Goal: Use online tool/utility: Utilize a website feature to perform a specific function

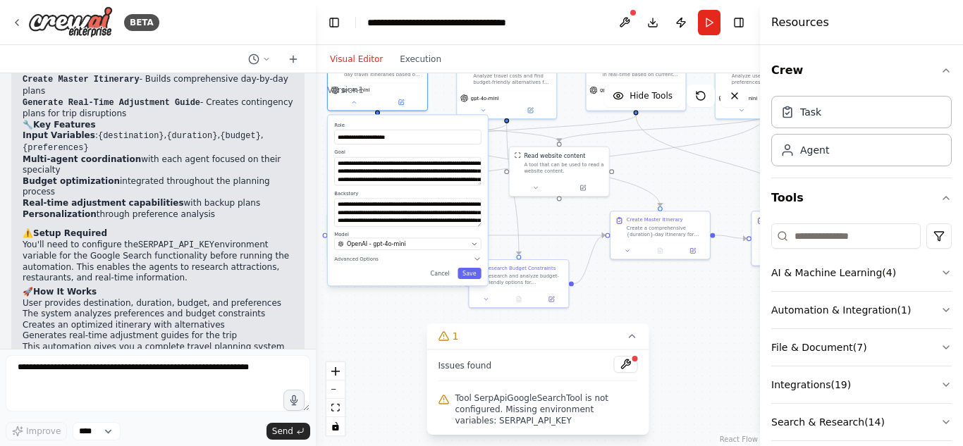
click at [631, 363] on div at bounding box center [635, 358] width 8 height 8
click at [883, 278] on button "AI & Machine Learning ( 4 )" at bounding box center [861, 272] width 180 height 37
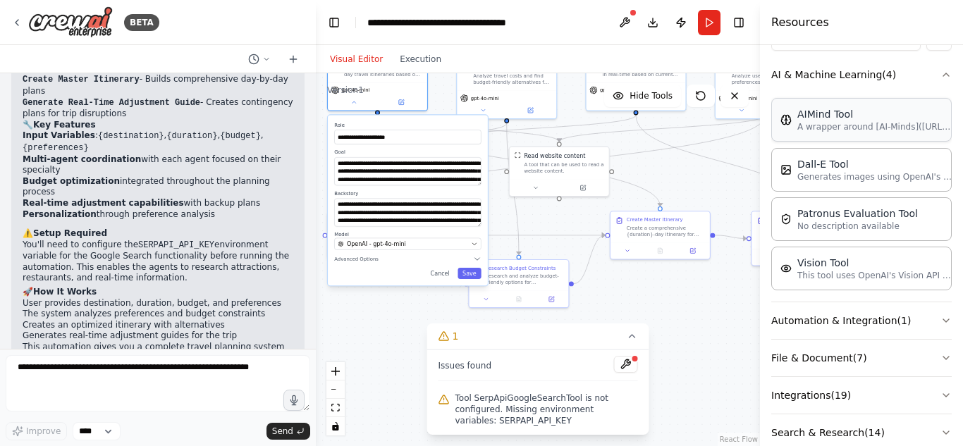
scroll to position [199, 0]
click at [918, 316] on button "Automation & Integration ( 1 )" at bounding box center [861, 319] width 180 height 37
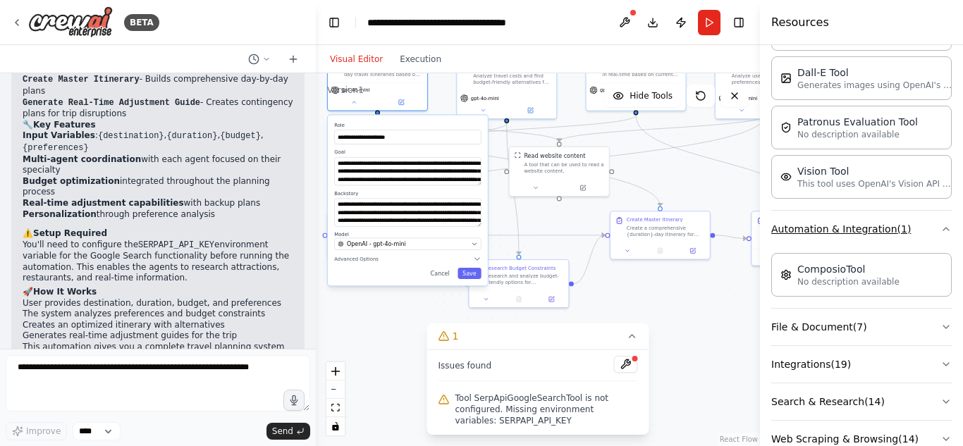
scroll to position [290, 0]
click at [918, 316] on button "File & Document ( 7 )" at bounding box center [861, 326] width 180 height 37
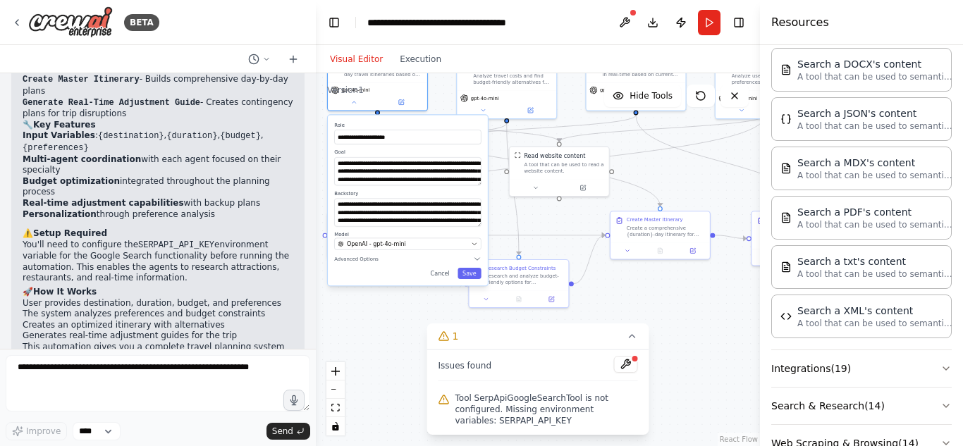
scroll to position [681, 0]
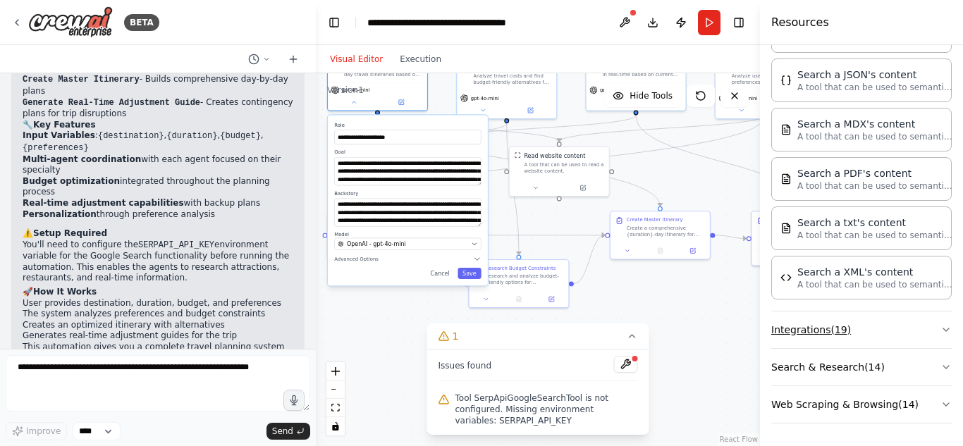
click at [879, 339] on button "Integrations ( 19 )" at bounding box center [861, 329] width 180 height 37
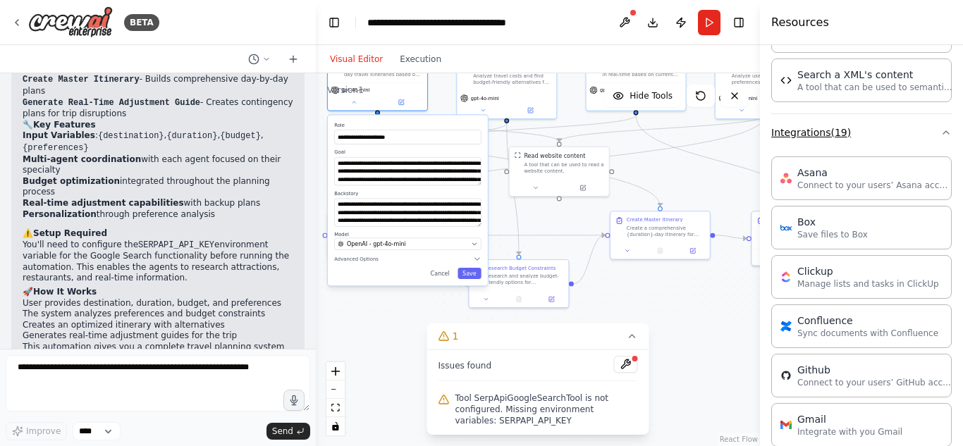
scroll to position [865, 0]
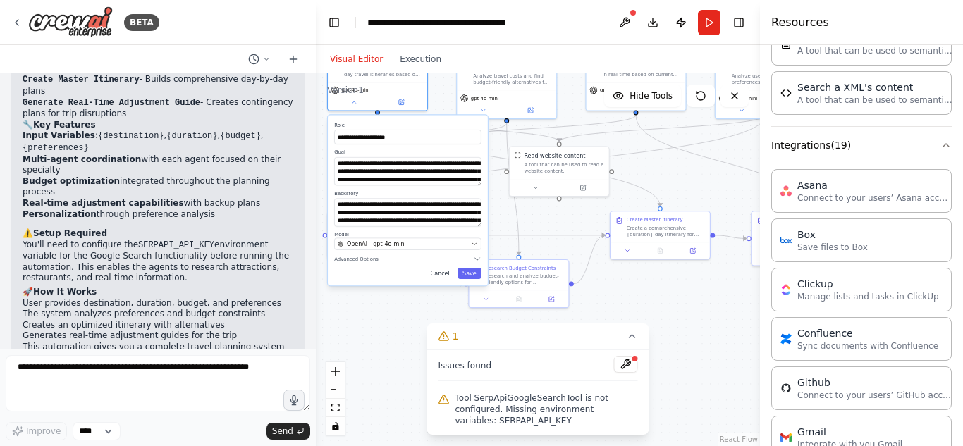
click at [448, 276] on button "Cancel" at bounding box center [440, 273] width 29 height 11
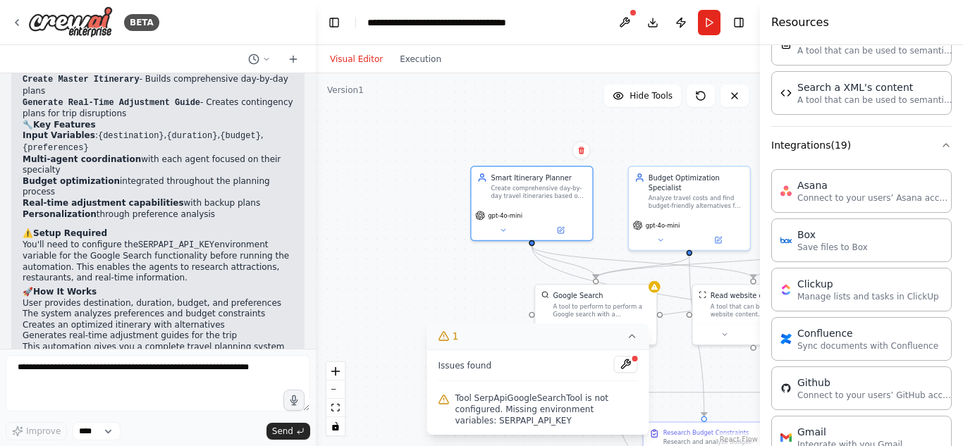
drag, startPoint x: 471, startPoint y: 220, endPoint x: 627, endPoint y: 349, distance: 201.7
click at [652, 371] on div ".deletable-edge-delete-btn { width: 20px; height: 20px; border: 0px solid #ffff…" at bounding box center [538, 259] width 444 height 373
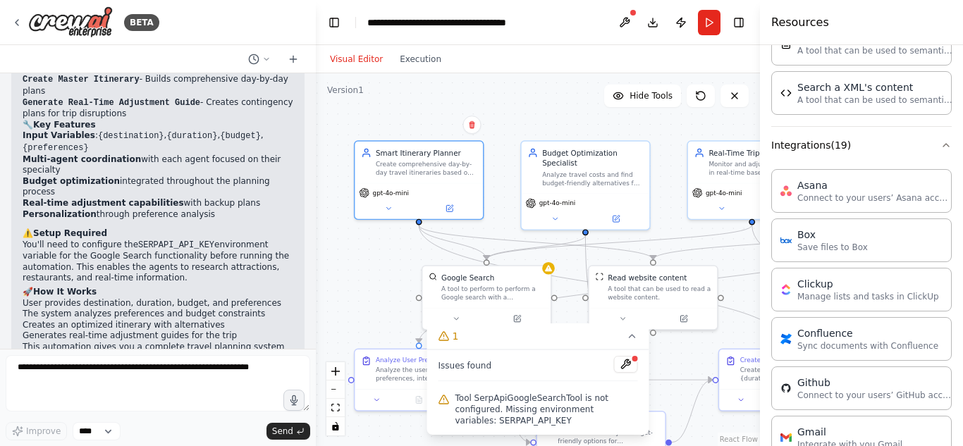
drag, startPoint x: 417, startPoint y: 142, endPoint x: 323, endPoint y: 118, distance: 96.7
click at [323, 118] on div ".deletable-edge-delete-btn { width: 20px; height: 20px; border: 0px solid #ffff…" at bounding box center [538, 259] width 444 height 373
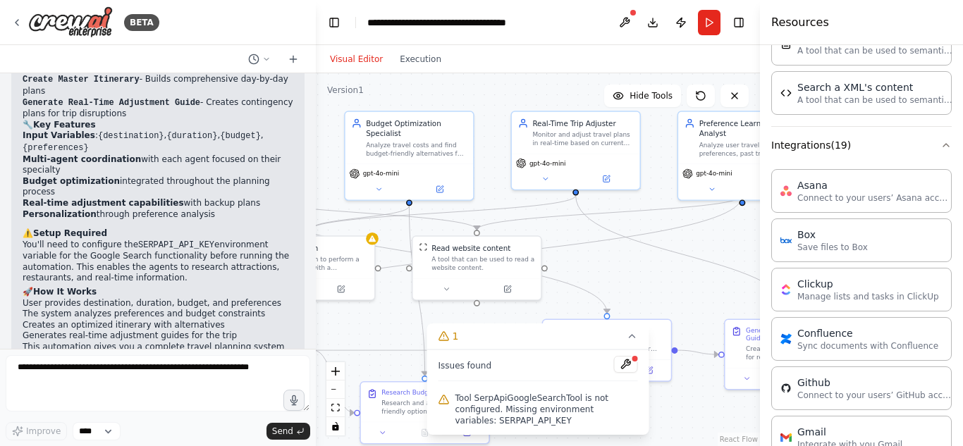
drag, startPoint x: 531, startPoint y: 112, endPoint x: 448, endPoint y: 98, distance: 84.3
click at [367, 86] on div ".deletable-edge-delete-btn { width: 20px; height: 20px; border: 0px solid #ffff…" at bounding box center [538, 259] width 444 height 373
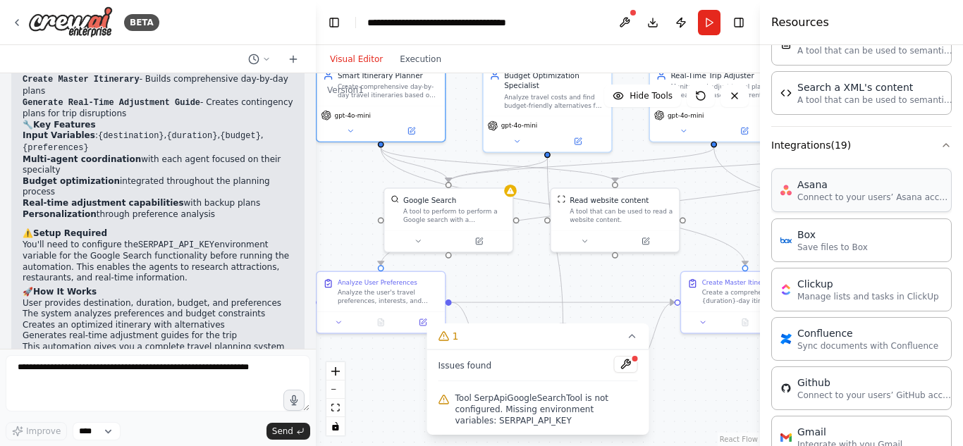
drag, startPoint x: 686, startPoint y: 240, endPoint x: 820, endPoint y: 192, distance: 142.9
click at [820, 192] on div "BETA Smart Itinerary Agent What it does: Takes user’s time, preferences, and bu…" at bounding box center [481, 223] width 963 height 446
drag, startPoint x: 705, startPoint y: 219, endPoint x: 735, endPoint y: 112, distance: 111.1
drag, startPoint x: 735, startPoint y: 112, endPoint x: 700, endPoint y: 168, distance: 66.5
click at [700, 168] on icon "Edge from 13159cfe-1ea4-4ca8-a6ec-6734804eb3c8 to 41e2864f-4988-44ea-97eb-b93a1…" at bounding box center [747, 164] width 265 height 35
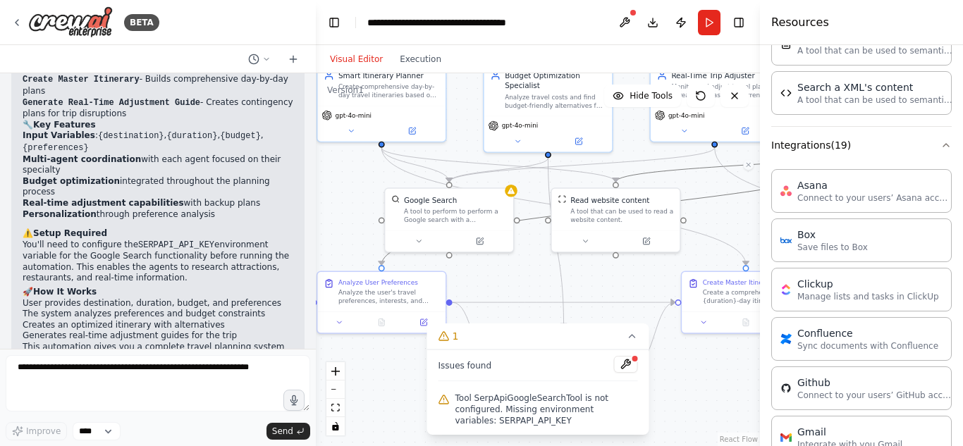
click at [707, 176] on div ".deletable-edge-delete-btn { width: 20px; height: 20px; border: 0px solid #ffff…" at bounding box center [538, 259] width 444 height 373
drag, startPoint x: 342, startPoint y: 247, endPoint x: 365, endPoint y: 237, distance: 25.3
click at [359, 240] on div ".deletable-edge-delete-btn { width: 20px; height: 20px; border: 0px solid #ffff…" at bounding box center [538, 259] width 444 height 373
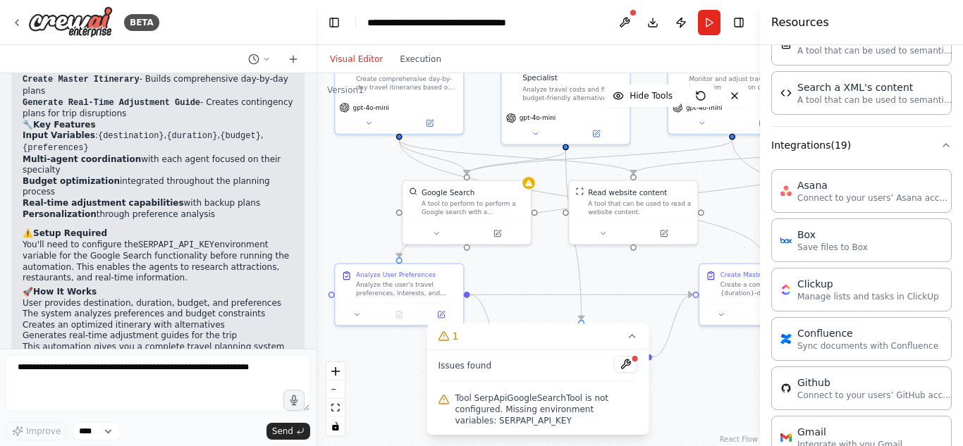
click at [608, 421] on span "Tool SerpApiGoogleSearchTool is not configured. Missing environment variables: …" at bounding box center [546, 410] width 183 height 34
click at [629, 373] on button at bounding box center [626, 364] width 24 height 17
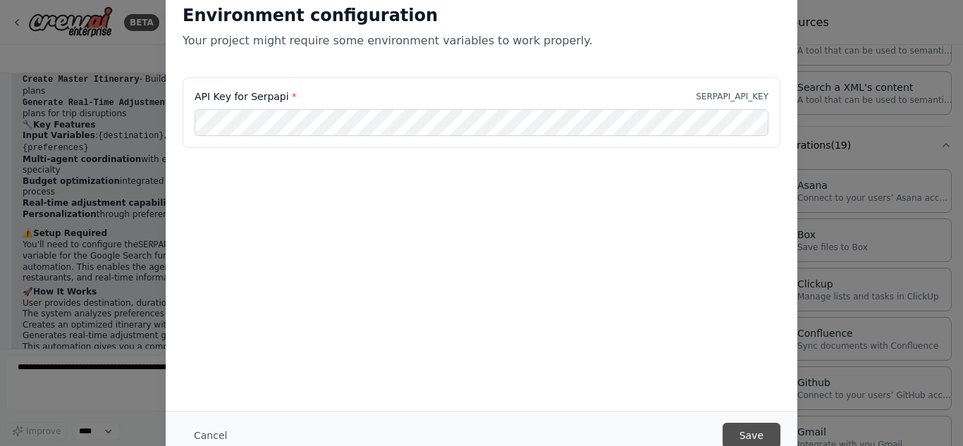
click at [745, 429] on button "Save" at bounding box center [751, 435] width 58 height 25
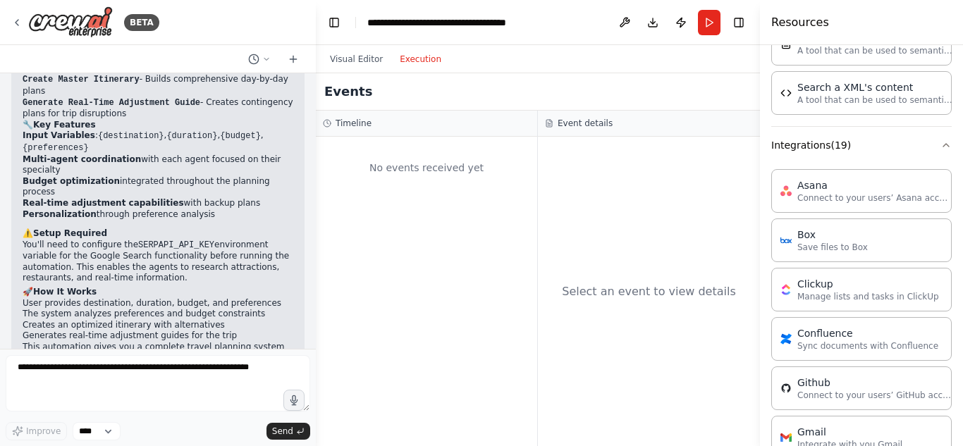
click at [418, 60] on button "Execution" at bounding box center [420, 59] width 58 height 17
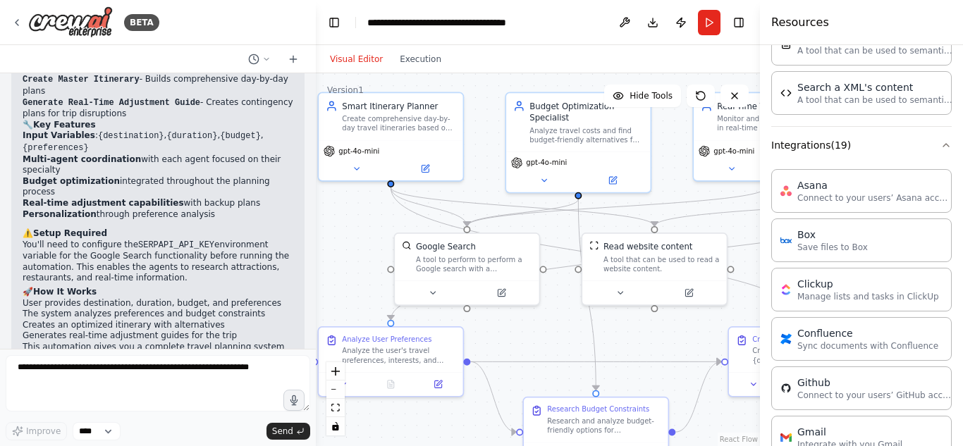
click at [352, 61] on button "Visual Editor" at bounding box center [356, 59] width 70 height 17
click at [709, 27] on button "Run" at bounding box center [709, 22] width 23 height 25
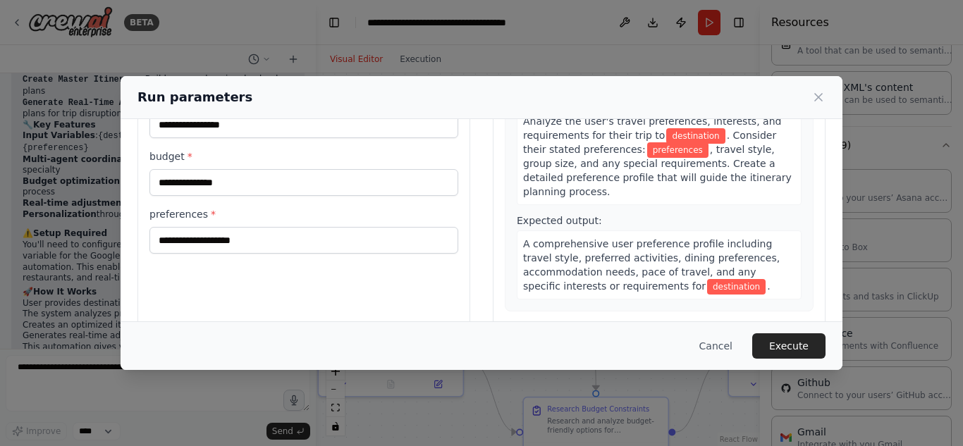
scroll to position [0, 0]
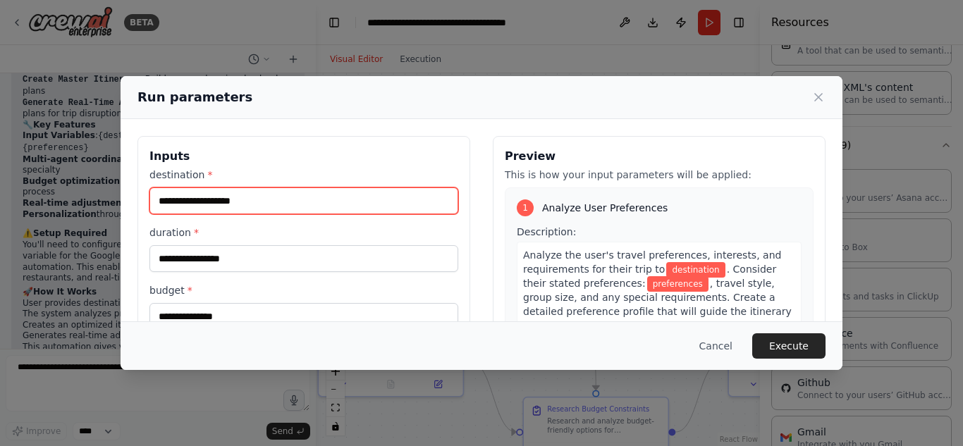
click at [291, 197] on input "destination *" at bounding box center [303, 200] width 309 height 27
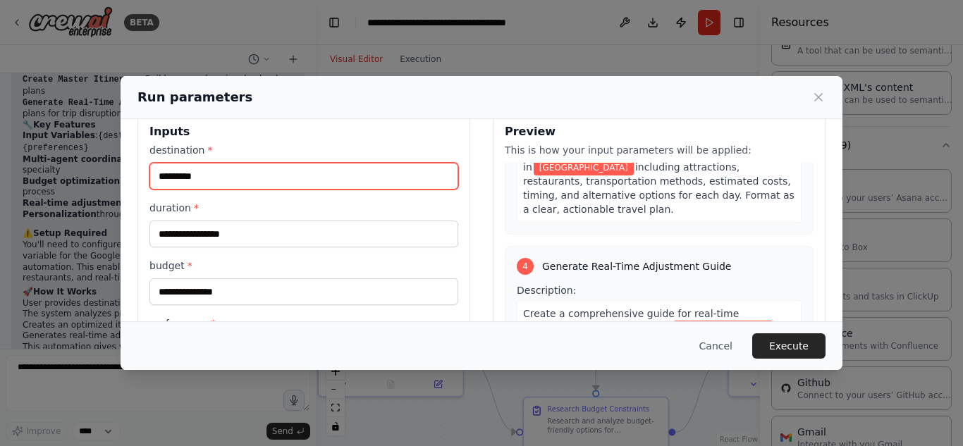
scroll to position [25, 0]
type input "*********"
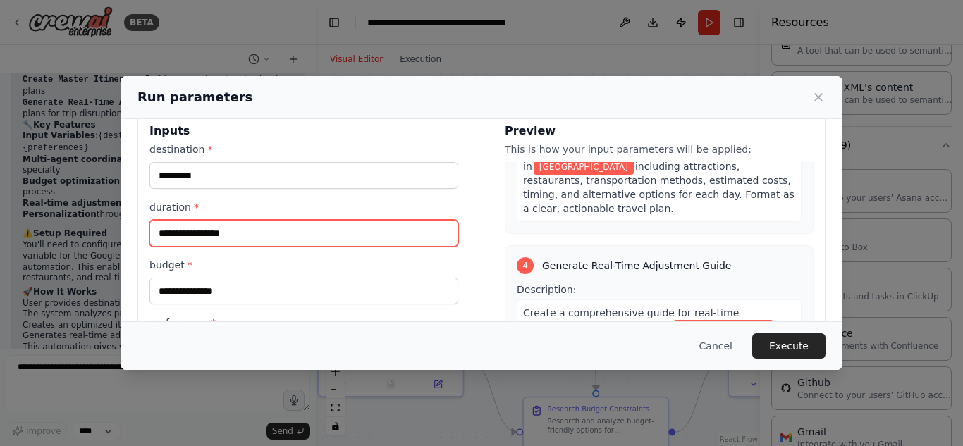
click at [277, 235] on input "duration *" at bounding box center [303, 233] width 309 height 27
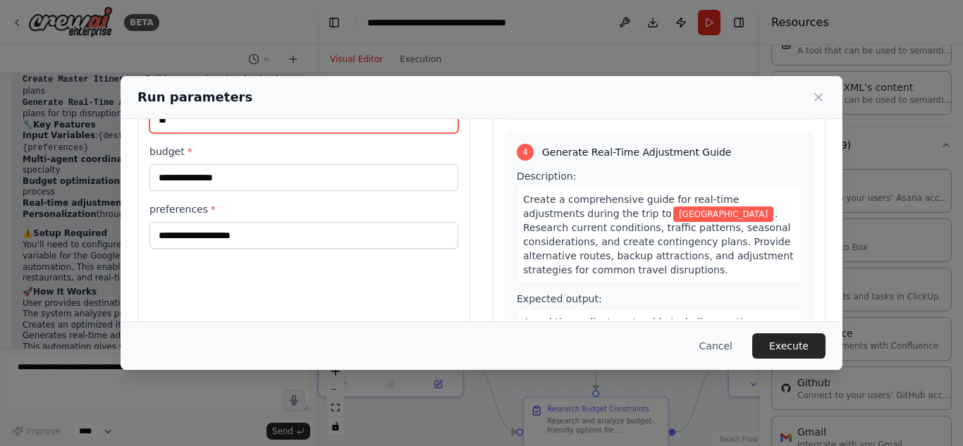
scroll to position [139, 0]
type input "**"
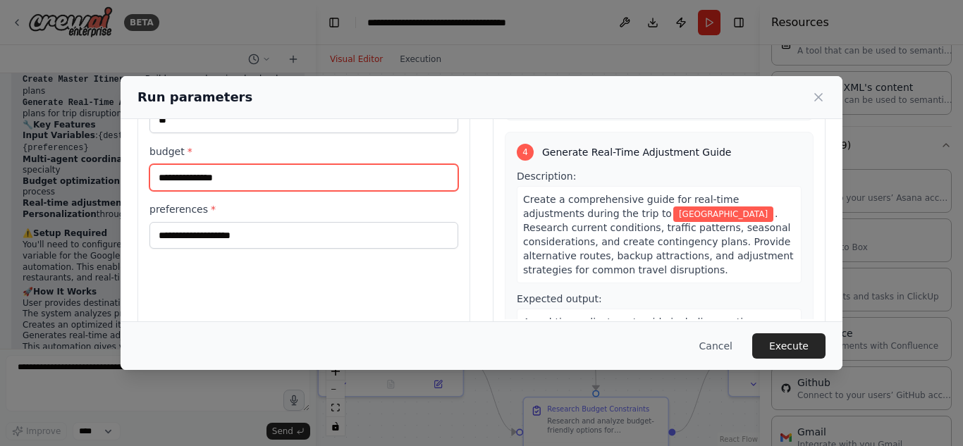
click at [340, 173] on input "budget *" at bounding box center [303, 177] width 309 height 27
type input "*****"
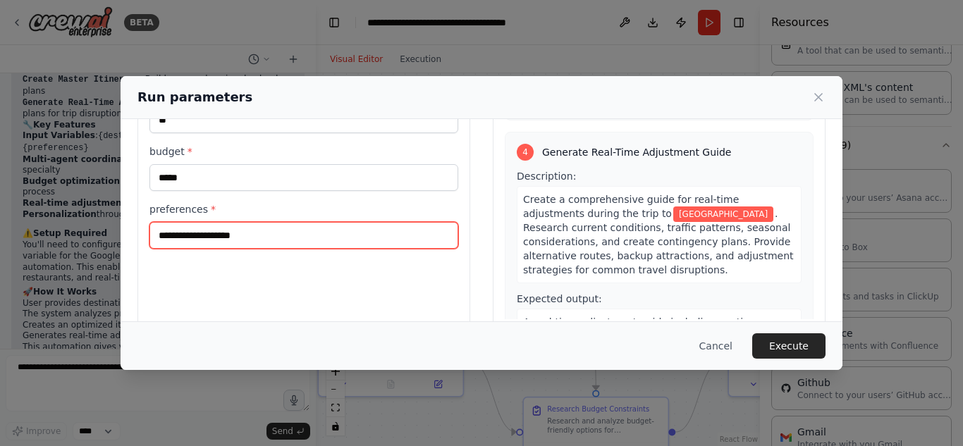
click at [292, 241] on input "preferences *" at bounding box center [303, 235] width 309 height 27
type input "*******"
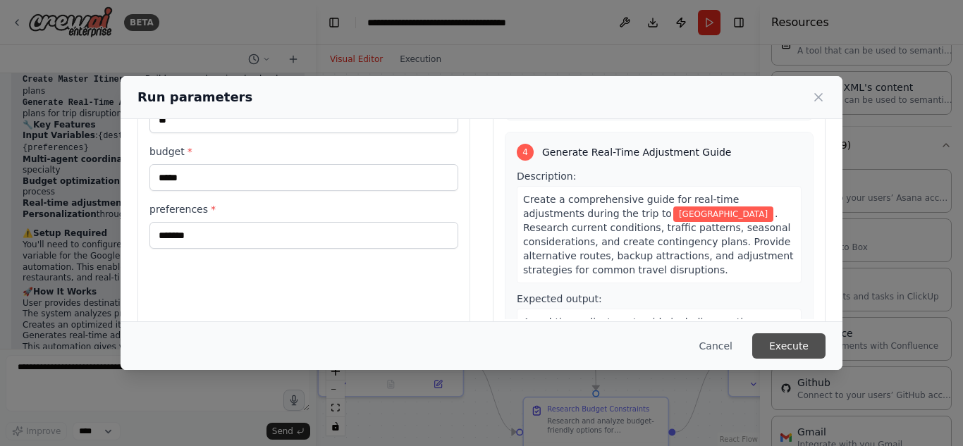
click at [793, 339] on button "Execute" at bounding box center [788, 345] width 73 height 25
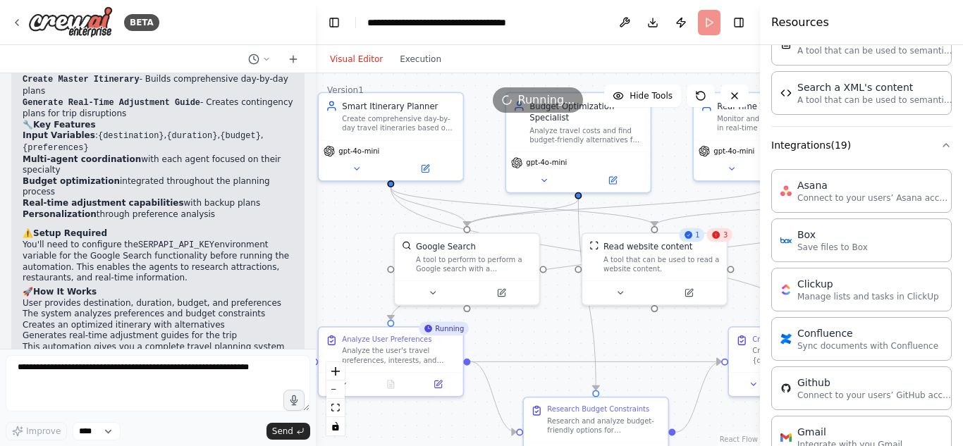
click at [720, 237] on icon at bounding box center [716, 235] width 8 height 8
click at [619, 289] on icon at bounding box center [619, 290] width 9 height 9
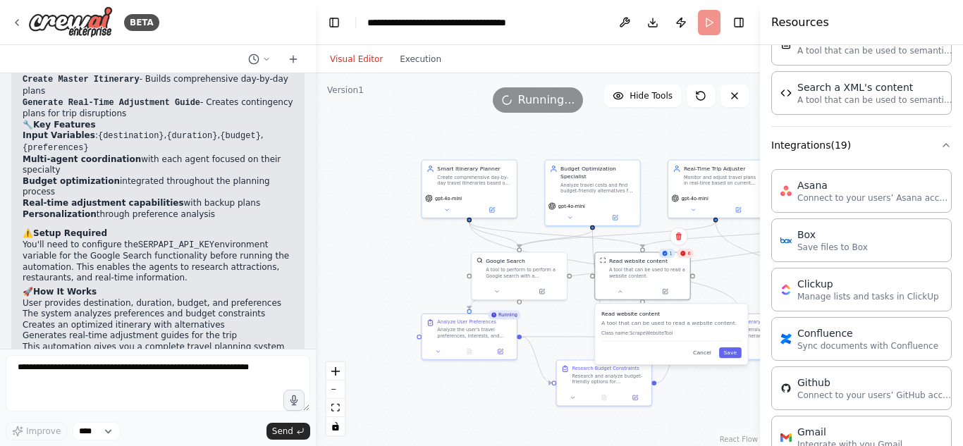
click at [355, 273] on div ".deletable-edge-delete-btn { width: 20px; height: 20px; border: 0px solid #ffff…" at bounding box center [538, 259] width 444 height 373
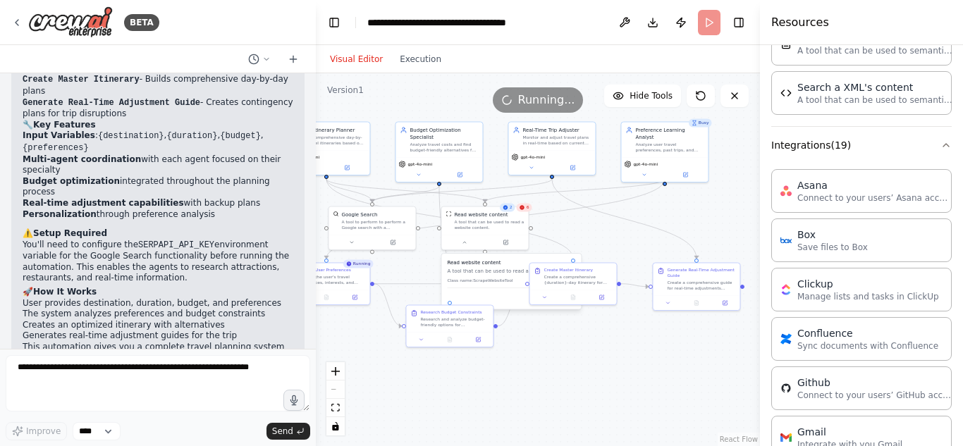
drag, startPoint x: 659, startPoint y: 144, endPoint x: 475, endPoint y: 87, distance: 192.4
click at [475, 88] on div "Version 1 Hide Tools .deletable-edge-delete-btn { width: 20px; height: 20px; bo…" at bounding box center [538, 259] width 444 height 373
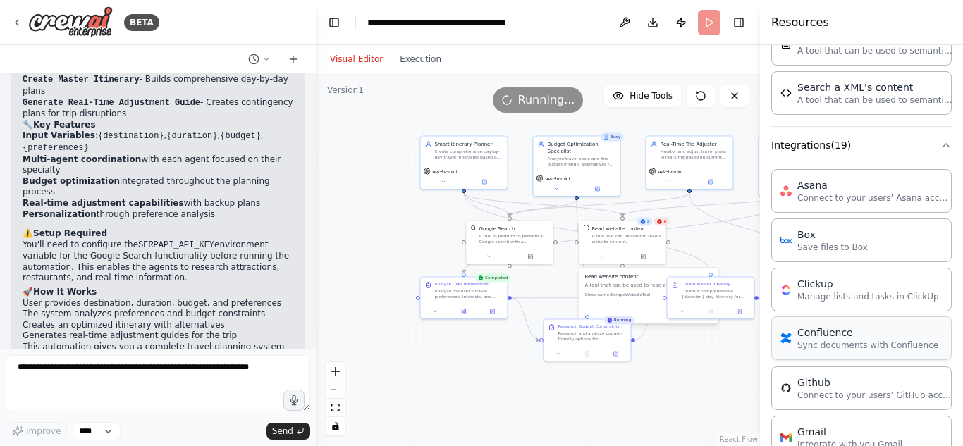
drag, startPoint x: 614, startPoint y: 314, endPoint x: 792, endPoint y: 338, distance: 179.9
click at [793, 338] on div "BETA Smart Itinerary Agent What it does: Takes user’s time, preferences, and bu…" at bounding box center [481, 223] width 963 height 446
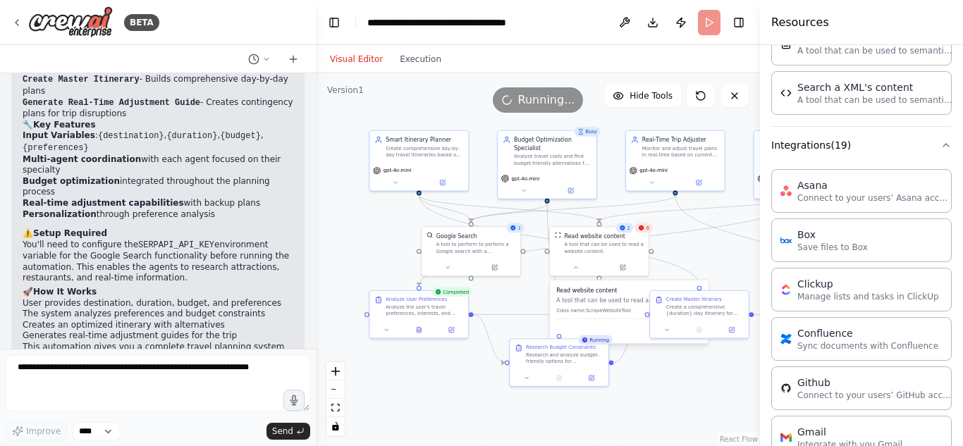
drag, startPoint x: 426, startPoint y: 218, endPoint x: 358, endPoint y: 223, distance: 68.5
click at [359, 225] on div ".deletable-edge-delete-btn { width: 20px; height: 20px; border: 0px solid #ffff…" at bounding box center [538, 259] width 444 height 373
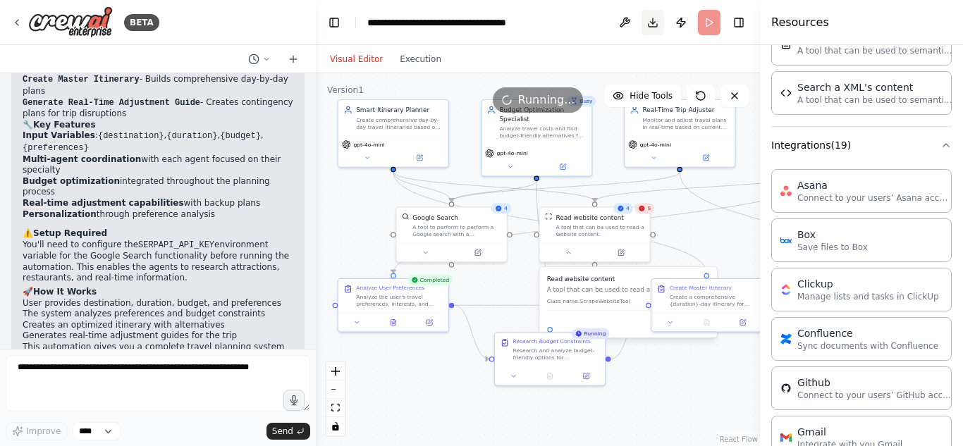
click at [648, 23] on button "Download" at bounding box center [652, 22] width 23 height 25
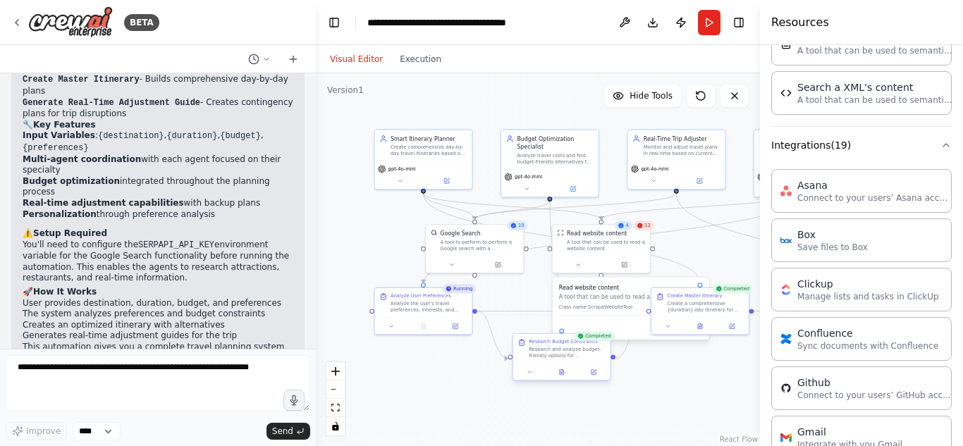
click at [569, 356] on div "Research and analyze budget-friendly options for {destination} within a {budget…" at bounding box center [567, 353] width 77 height 13
click at [529, 374] on icon at bounding box center [529, 372] width 6 height 6
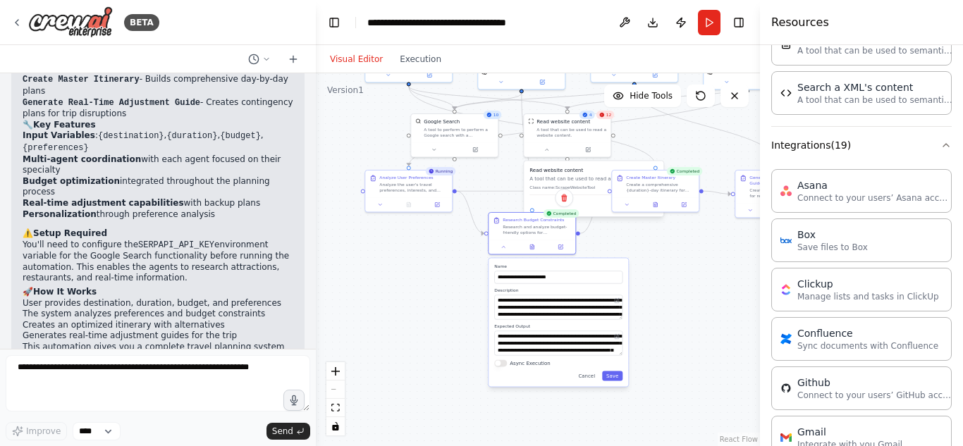
drag, startPoint x: 667, startPoint y: 360, endPoint x: 636, endPoint y: 229, distance: 134.7
click at [636, 230] on div ".deletable-edge-delete-btn { width: 20px; height: 20px; border: 0px solid #ffff…" at bounding box center [538, 259] width 444 height 373
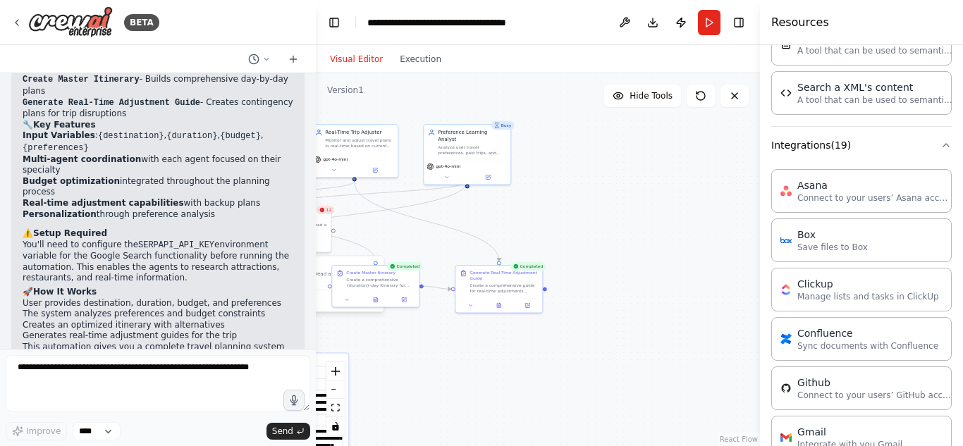
drag, startPoint x: 641, startPoint y: 311, endPoint x: 444, endPoint y: 409, distance: 219.4
click at [428, 409] on div ".deletable-edge-delete-btn { width: 20px; height: 20px; border: 0px solid #ffff…" at bounding box center [538, 259] width 444 height 373
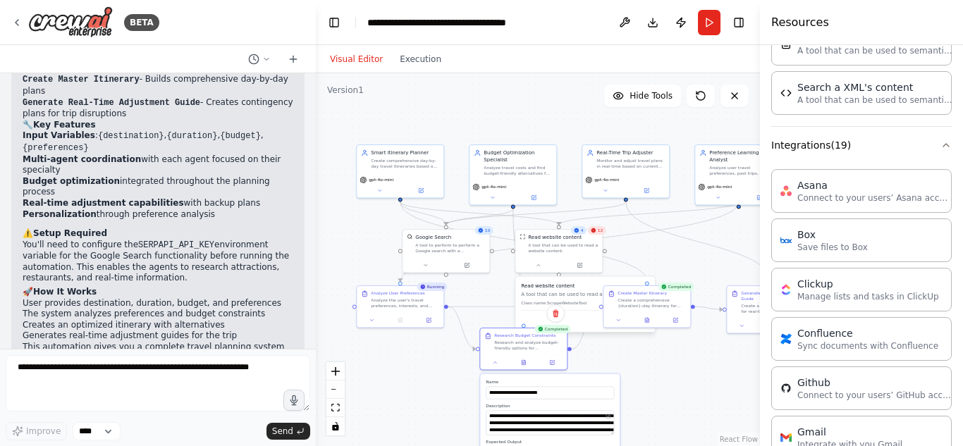
drag, startPoint x: 479, startPoint y: 373, endPoint x: 710, endPoint y: 368, distance: 230.5
click at [710, 368] on div ".deletable-edge-delete-btn { width: 20px; height: 20px; border: 0px solid #ffff…" at bounding box center [538, 259] width 444 height 373
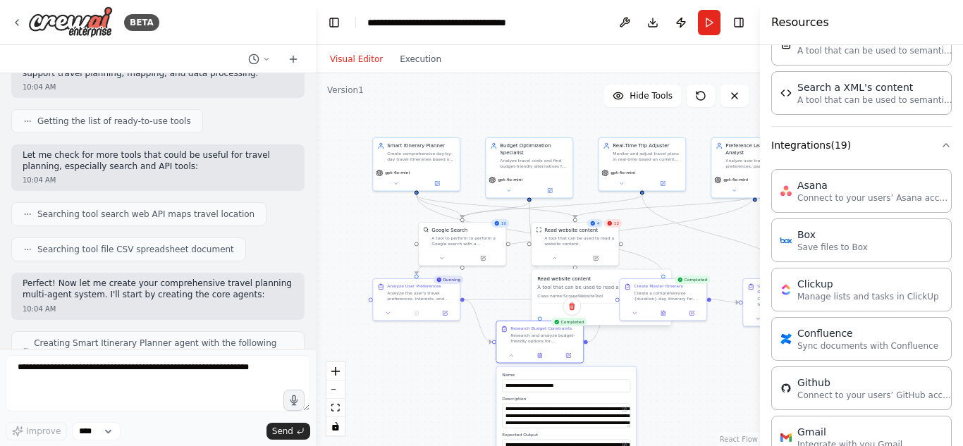
scroll to position [598, 0]
